Goal: Task Accomplishment & Management: Use online tool/utility

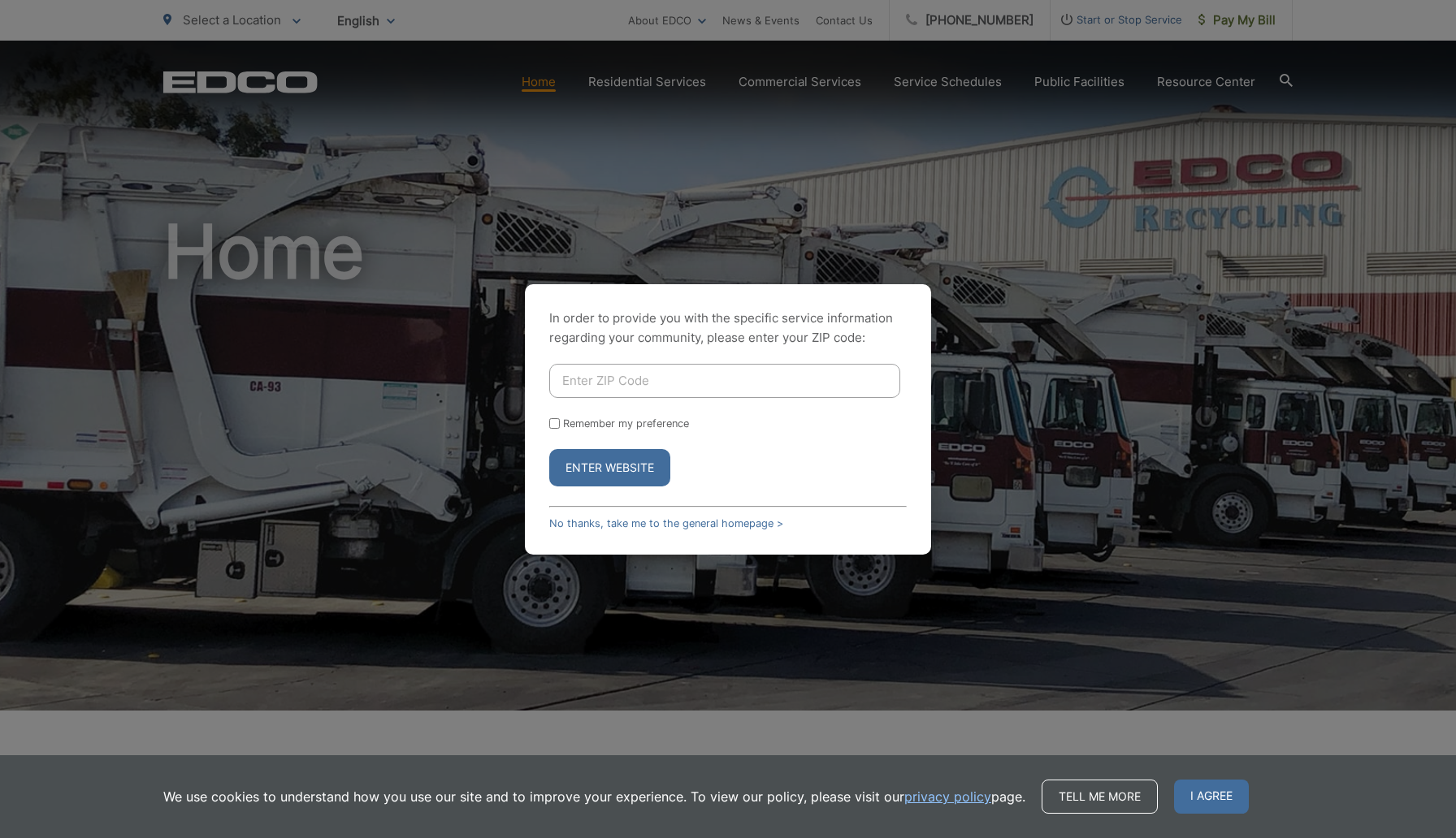
click at [597, 372] on input "Enter ZIP Code" at bounding box center [724, 381] width 351 height 34
type input "90712"
click at [621, 474] on button "Enter Website" at bounding box center [609, 468] width 121 height 38
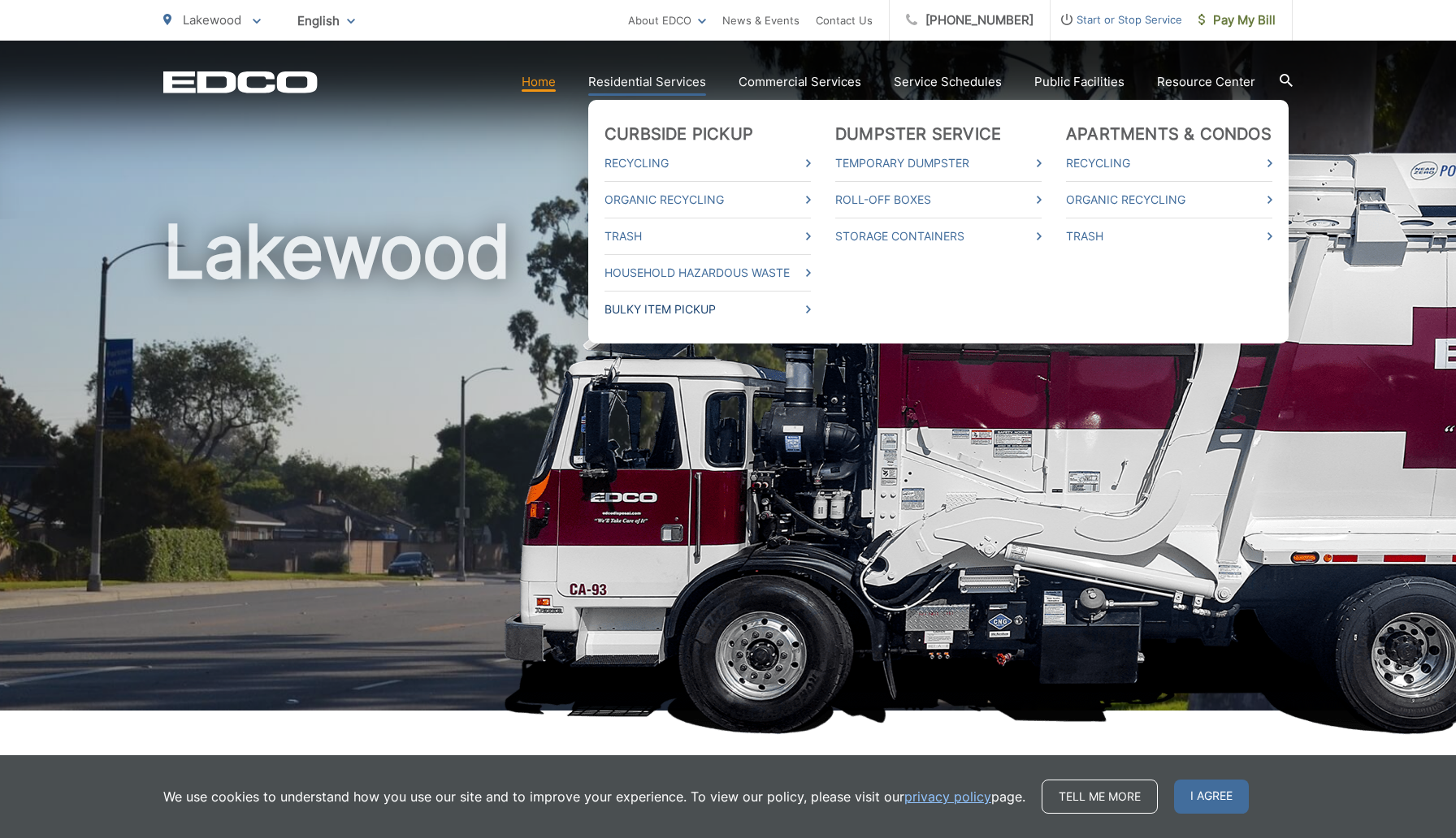
click at [687, 307] on link "Bulky Item Pickup" at bounding box center [707, 310] width 206 height 20
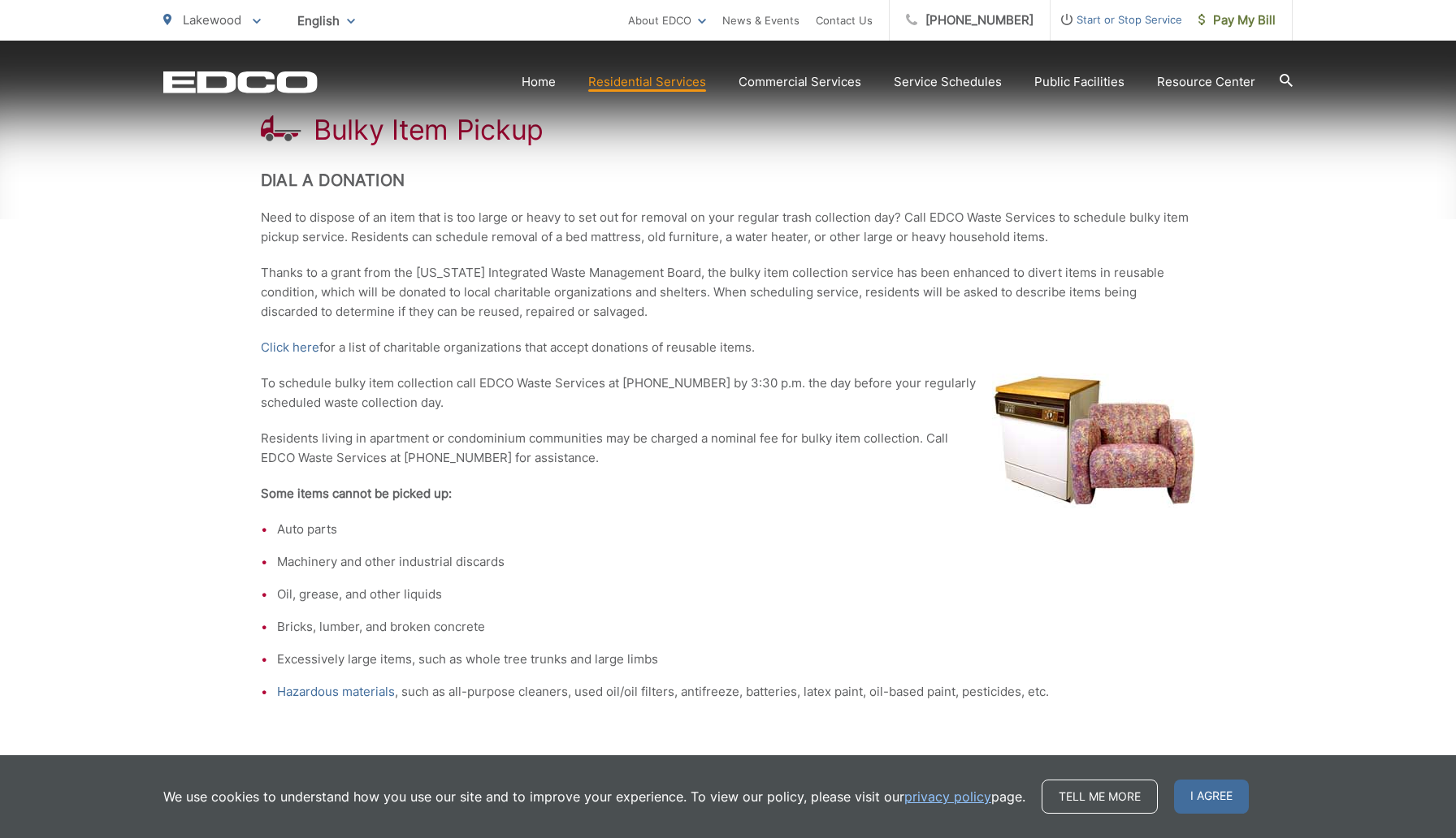
scroll to position [310, 0]
